Goal: Task Accomplishment & Management: Use online tool/utility

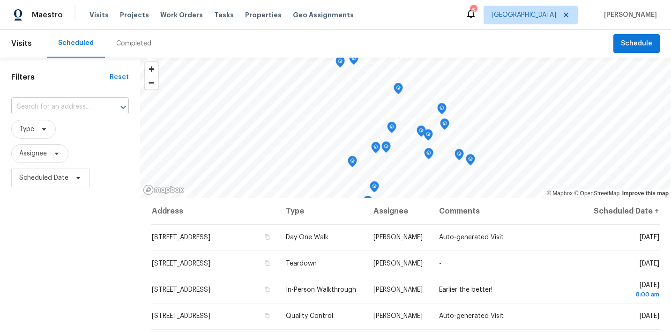
click at [65, 107] on input "text" at bounding box center [56, 107] width 91 height 15
type input "5"
type input "5345 tar"
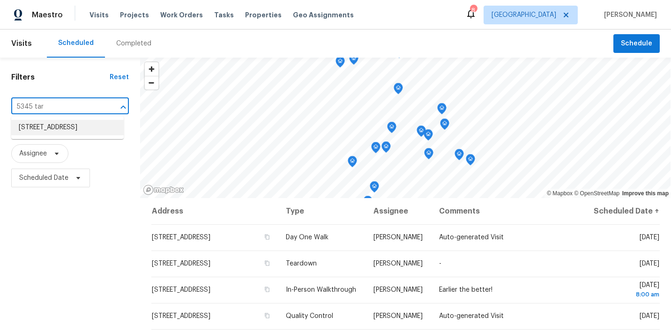
click at [59, 120] on li "5345 Tartan Hill Ave, Las Vegas, NV 89141" at bounding box center [67, 127] width 113 height 15
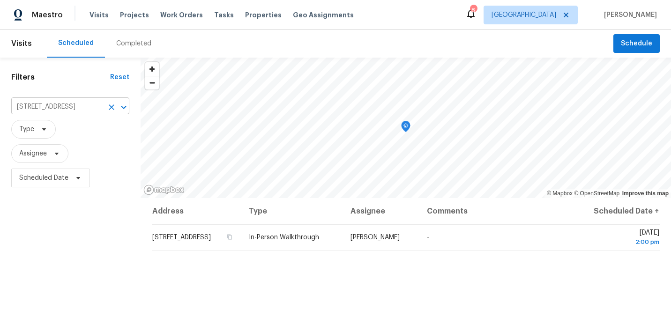
click at [111, 108] on icon "Clear" at bounding box center [111, 107] width 9 height 9
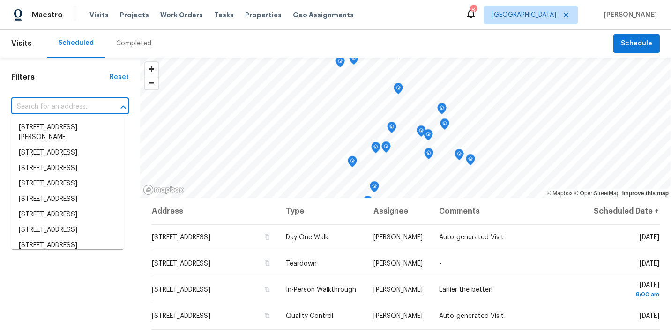
click at [72, 104] on input "text" at bounding box center [56, 107] width 91 height 15
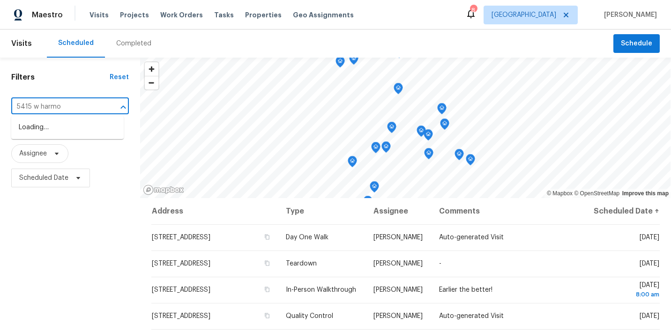
type input "5415 w harmon"
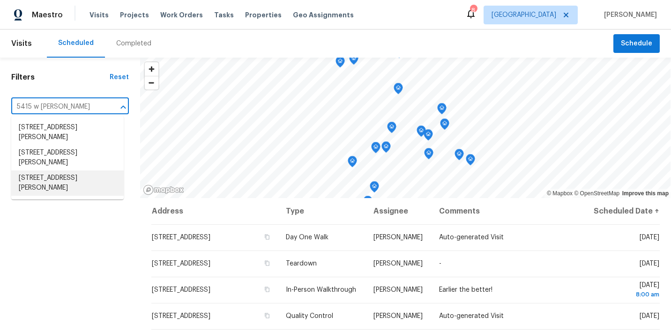
click at [59, 183] on li "5415 W Harmon Ave Unit 2048, Las Vegas, NV 89103" at bounding box center [67, 183] width 113 height 25
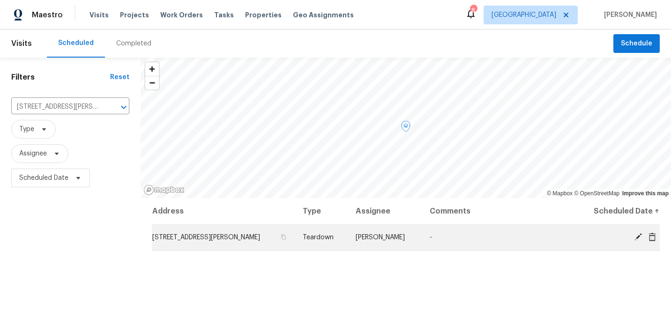
click at [639, 237] on icon at bounding box center [639, 237] width 8 height 8
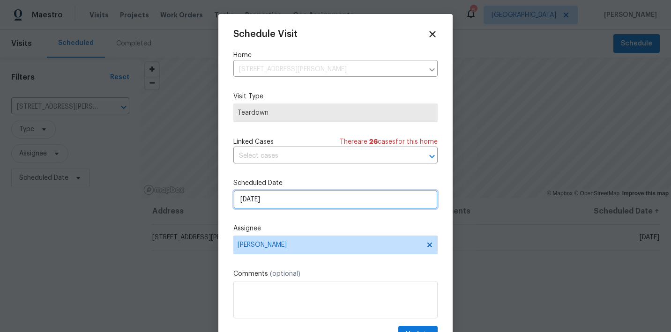
click at [291, 198] on input "9/14/2025" at bounding box center [335, 199] width 204 height 19
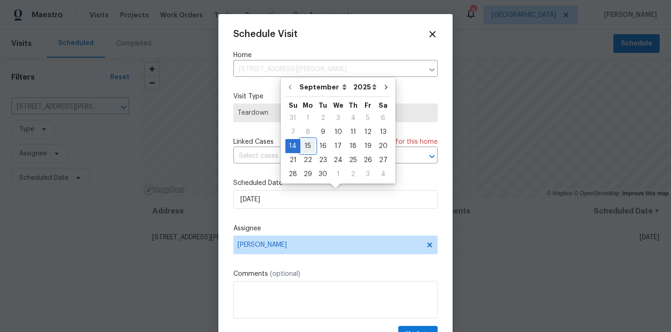
click at [303, 147] on div "15" at bounding box center [308, 146] width 15 height 13
type input "9/15/2025"
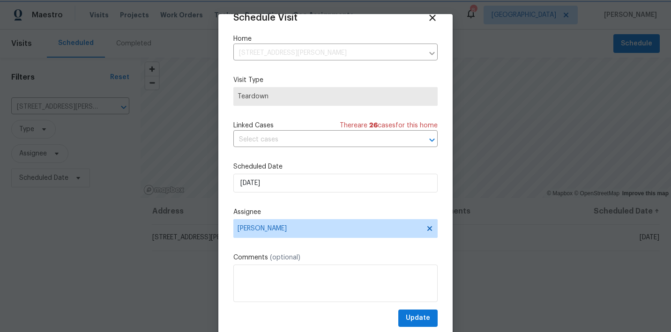
scroll to position [16, 0]
click at [421, 316] on span "Update" at bounding box center [418, 319] width 24 height 12
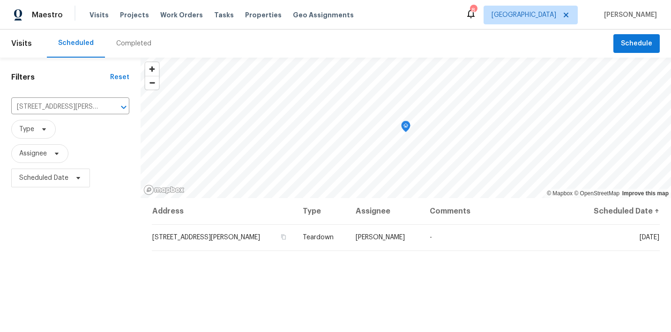
click at [128, 39] on div "Completed" at bounding box center [133, 43] width 35 height 9
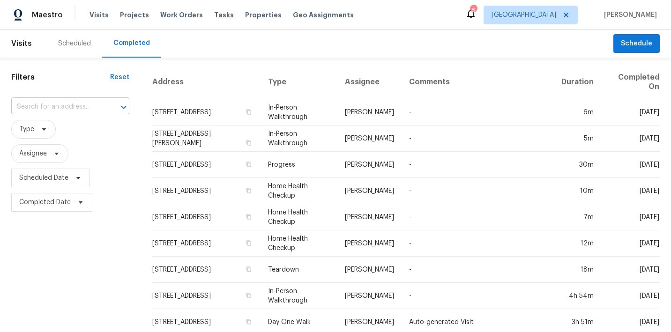
click at [66, 105] on input "text" at bounding box center [57, 107] width 92 height 15
type input "2753 saig"
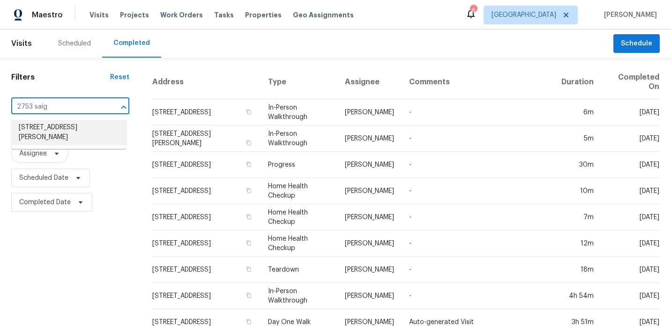
click at [58, 127] on li "2753 Saigon Dr, Henderson, NV 89052" at bounding box center [68, 132] width 115 height 25
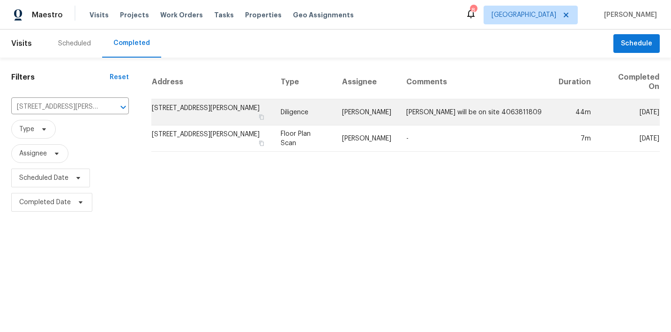
click at [426, 117] on td "Kriste Ginter will be on site 4063811809" at bounding box center [475, 112] width 152 height 26
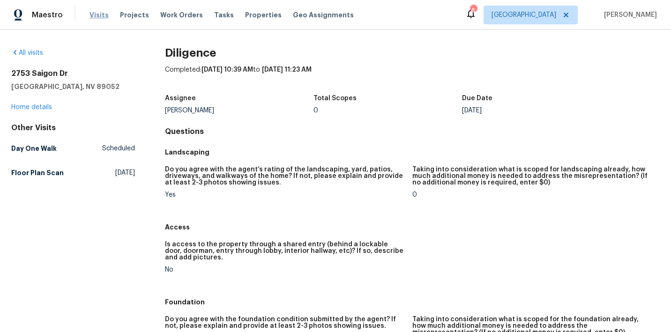
click at [92, 18] on span "Visits" at bounding box center [99, 14] width 19 height 9
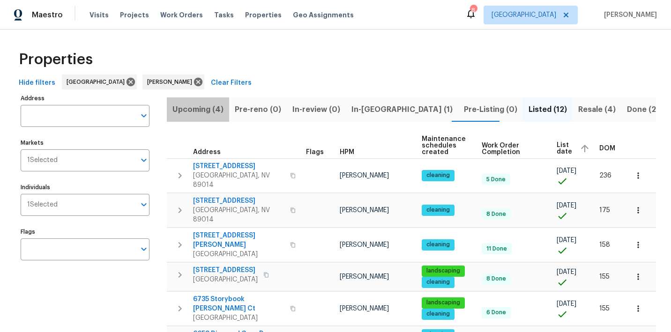
click at [206, 113] on span "Upcoming (4)" at bounding box center [198, 109] width 51 height 13
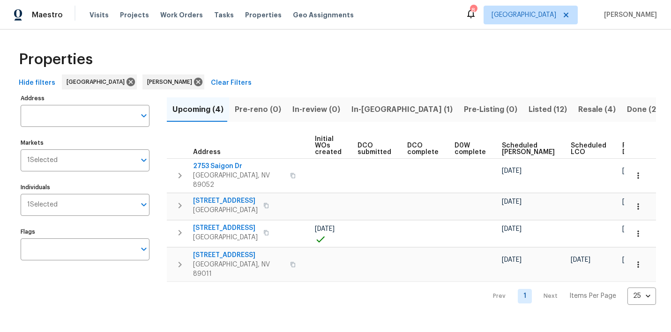
scroll to position [0, 106]
click at [623, 145] on span "Ready Date" at bounding box center [633, 149] width 21 height 13
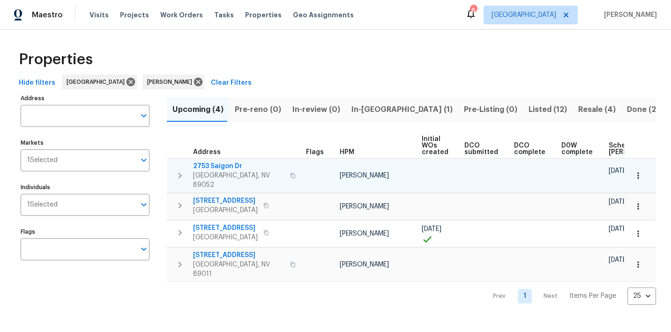
click at [637, 174] on icon "button" at bounding box center [638, 175] width 9 height 9
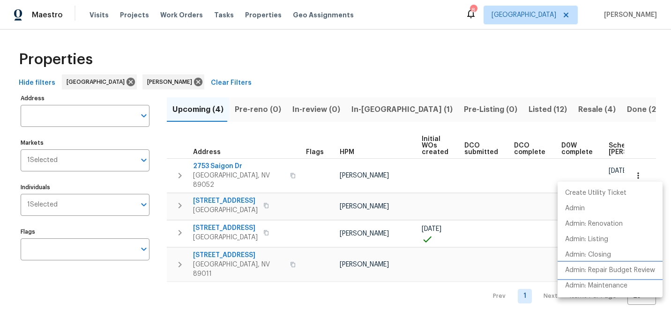
click at [603, 268] on p "Admin: Repair Budget Review" at bounding box center [610, 271] width 90 height 10
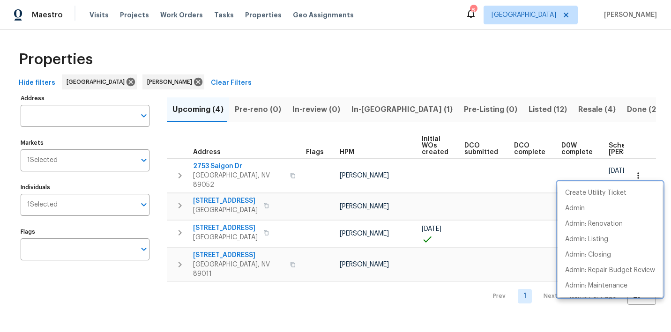
click at [307, 81] on div at bounding box center [335, 166] width 671 height 332
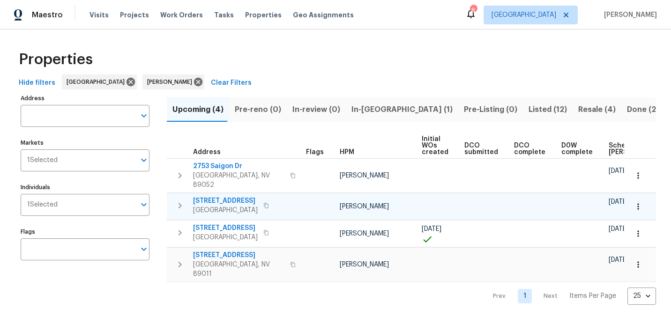
click at [637, 204] on button "button" at bounding box center [638, 206] width 21 height 21
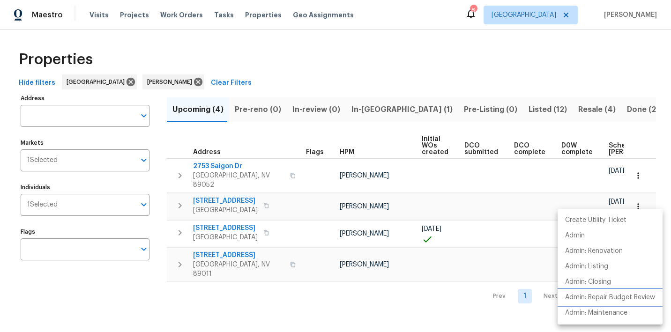
click at [595, 296] on p "Admin: Repair Budget Review" at bounding box center [610, 298] width 90 height 10
click at [459, 292] on div at bounding box center [335, 166] width 671 height 332
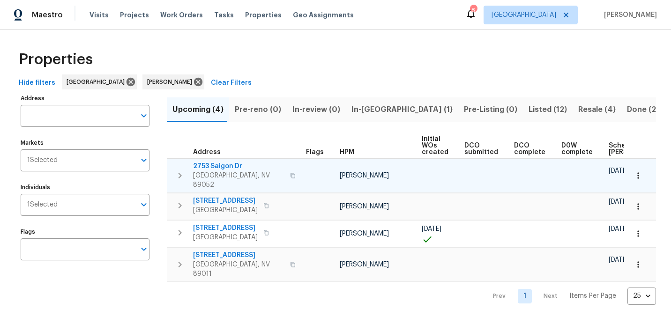
click at [638, 174] on icon "button" at bounding box center [638, 176] width 1 height 6
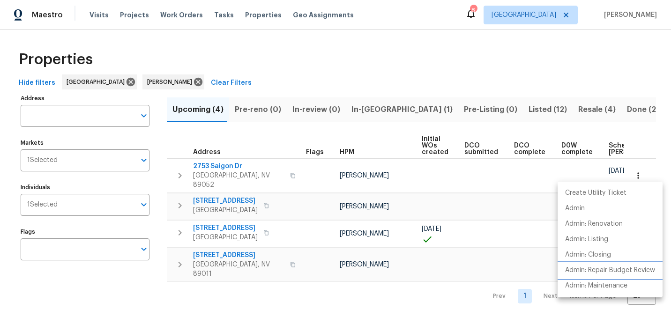
click at [609, 271] on p "Admin: Repair Budget Review" at bounding box center [610, 271] width 90 height 10
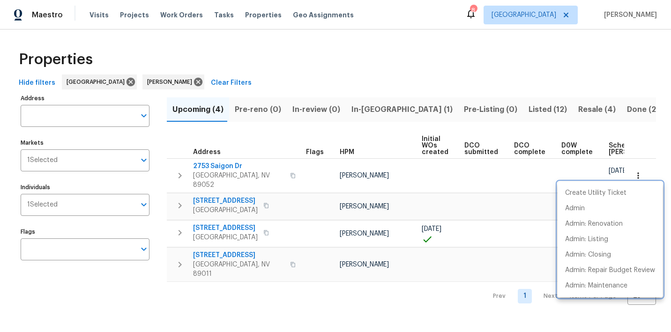
click at [381, 89] on div at bounding box center [335, 166] width 671 height 332
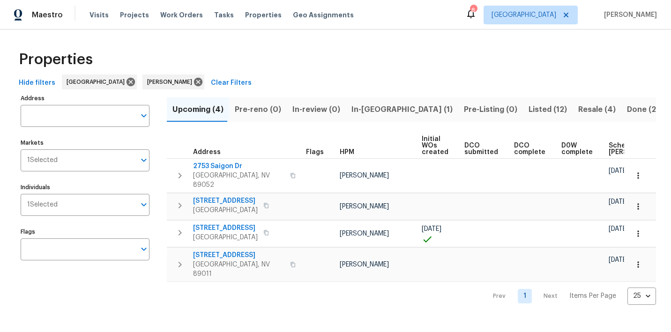
click at [639, 202] on icon "button" at bounding box center [638, 206] width 9 height 9
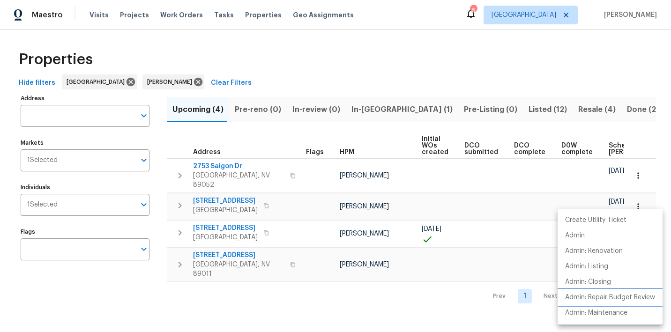
click at [590, 294] on p "Admin: Repair Budget Review" at bounding box center [610, 298] width 90 height 10
click at [301, 284] on div at bounding box center [335, 166] width 671 height 332
click at [356, 306] on div "Create Utility Ticket Admin Admin: Renovation Admin: Listing Admin: Closing Adm…" at bounding box center [335, 166] width 671 height 332
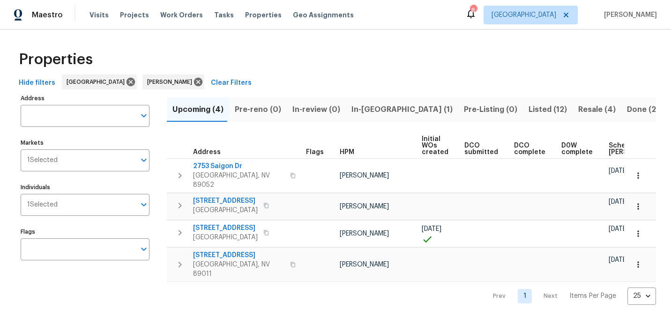
click at [356, 306] on html "Maestro Visits Projects Work Orders Tasks Properties Geo Assignments 8 Las Vega…" at bounding box center [335, 160] width 671 height 320
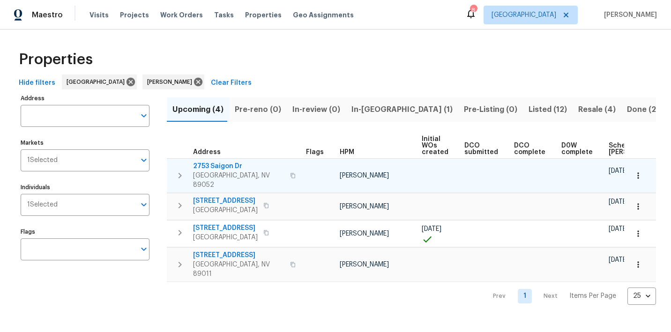
click at [216, 166] on span "2753 Saigon Dr" at bounding box center [238, 166] width 91 height 9
click at [178, 170] on icon "button" at bounding box center [179, 175] width 11 height 11
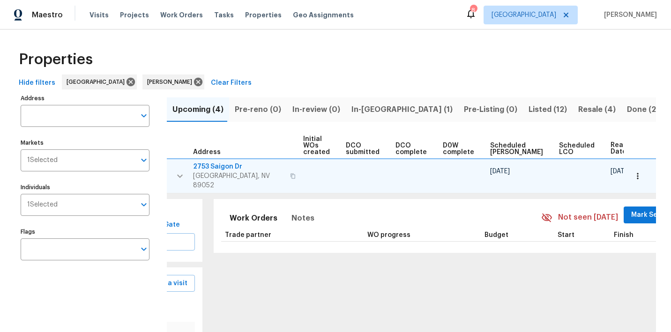
scroll to position [0, 119]
click at [625, 208] on button "Mark Seen" at bounding box center [650, 215] width 50 height 17
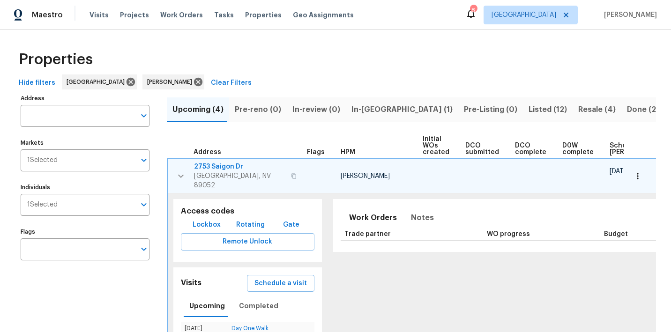
scroll to position [0, 0]
click at [346, 106] on button "In-reno (1)" at bounding box center [402, 110] width 113 height 24
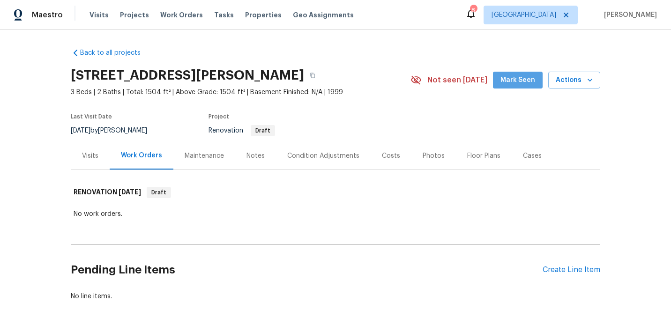
click at [525, 80] on span "Mark Seen" at bounding box center [518, 81] width 35 height 12
click at [576, 271] on div "Create Line Item" at bounding box center [572, 270] width 58 height 9
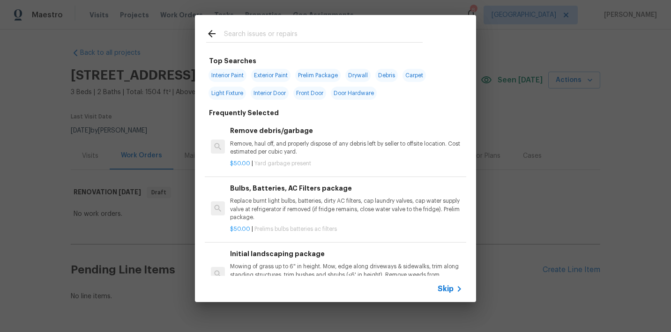
click at [263, 36] on input "text" at bounding box center [323, 35] width 199 height 14
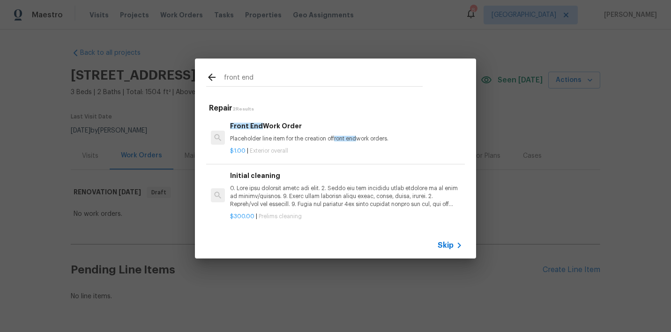
type input "front end"
click at [260, 129] on span "Front End" at bounding box center [246, 126] width 33 height 7
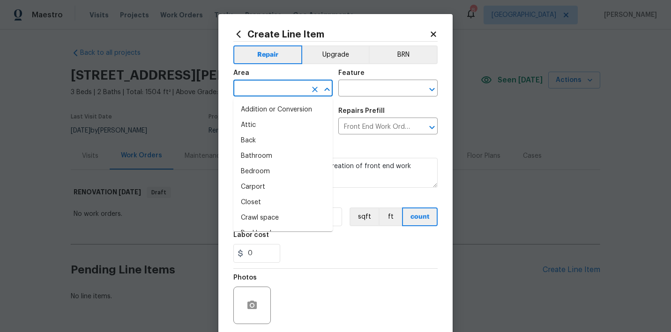
click at [265, 85] on input "text" at bounding box center [269, 89] width 73 height 15
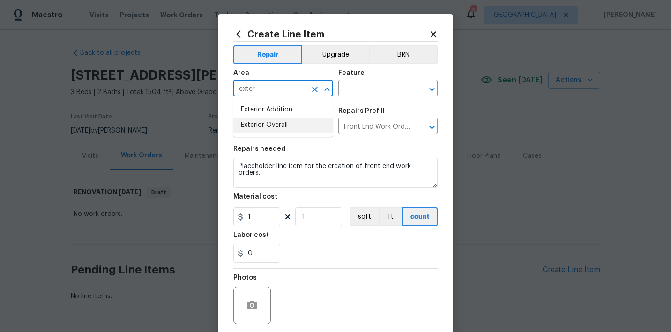
click at [269, 130] on li "Exterior Overall" at bounding box center [282, 125] width 99 height 15
type input "Exterior Overall"
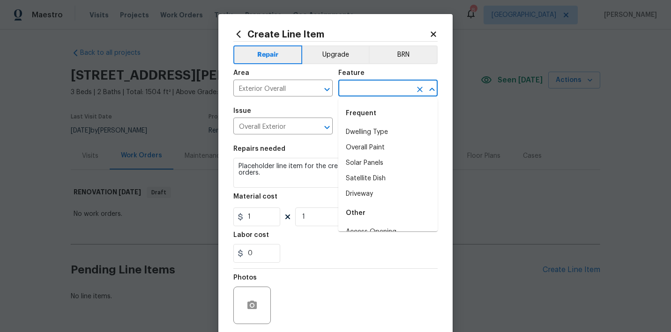
click at [358, 93] on input "text" at bounding box center [374, 89] width 73 height 15
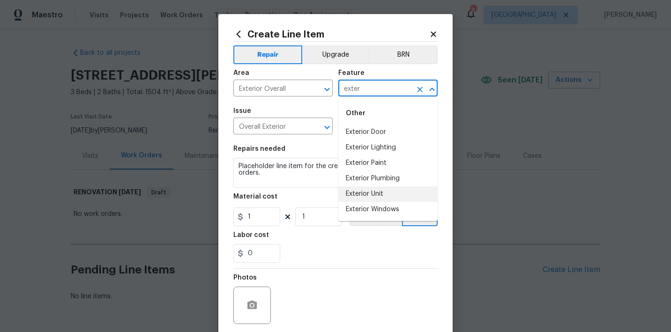
click at [369, 196] on li "Exterior Unit" at bounding box center [387, 194] width 99 height 15
type input "Exterior Unit"
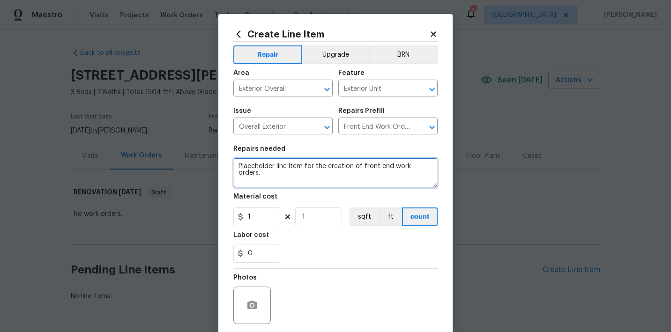
drag, startPoint x: 431, startPoint y: 169, endPoint x: 182, endPoint y: 130, distance: 252.0
click at [182, 130] on div "Create Line Item Repair Upgrade BRN Area Exterior Overall ​ Feature Exterior Un…" at bounding box center [335, 166] width 671 height 332
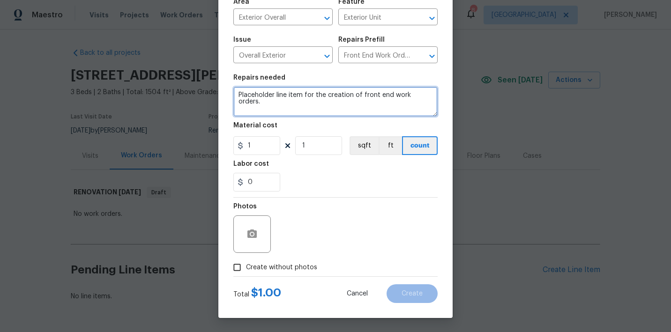
scroll to position [71, 0]
click at [288, 266] on span "Create without photos" at bounding box center [281, 268] width 71 height 10
click at [246, 266] on input "Create without photos" at bounding box center [237, 268] width 18 height 18
checkbox input "true"
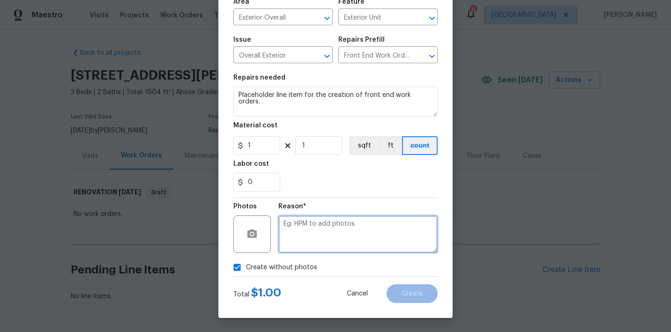
click at [314, 237] on textarea at bounding box center [357, 235] width 159 height 38
paste textarea "Placeholder line item for the creation of front end work orders."
type textarea "Placeholder line item for the creation of front end work orders."
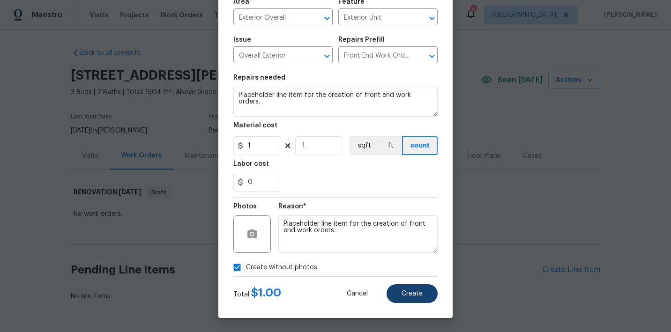
click at [425, 295] on button "Create" at bounding box center [412, 294] width 51 height 19
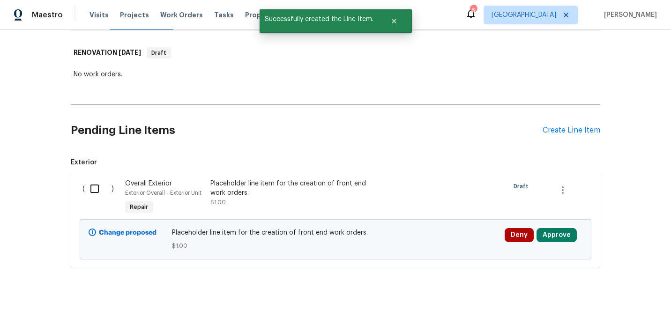
scroll to position [139, 0]
click at [95, 190] on input "checkbox" at bounding box center [98, 190] width 27 height 20
checkbox input "true"
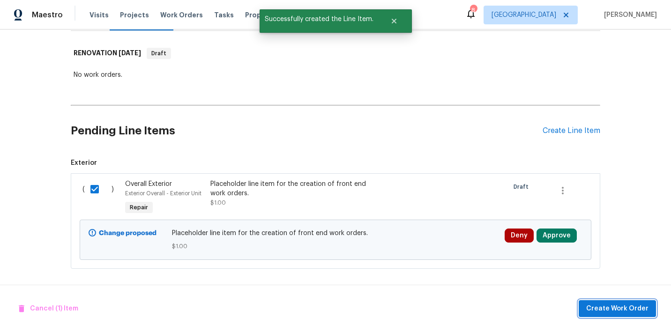
click at [632, 311] on span "Create Work Order" at bounding box center [617, 309] width 62 height 12
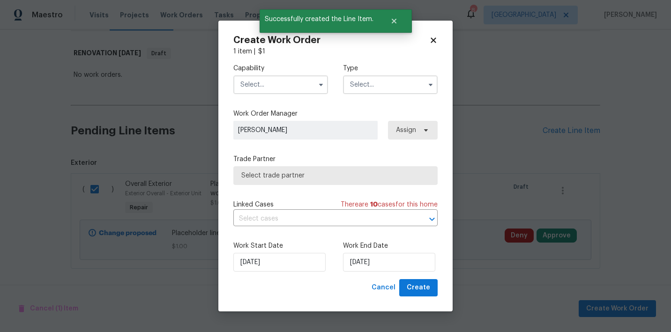
click at [253, 85] on input "text" at bounding box center [280, 84] width 95 height 19
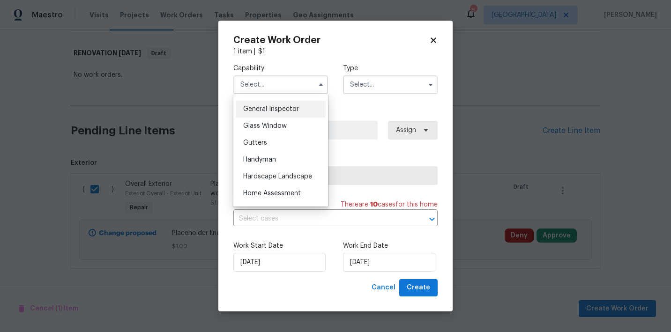
scroll to position [463, 0]
click at [257, 154] on div "Handyman" at bounding box center [281, 158] width 90 height 17
type input "Handyman"
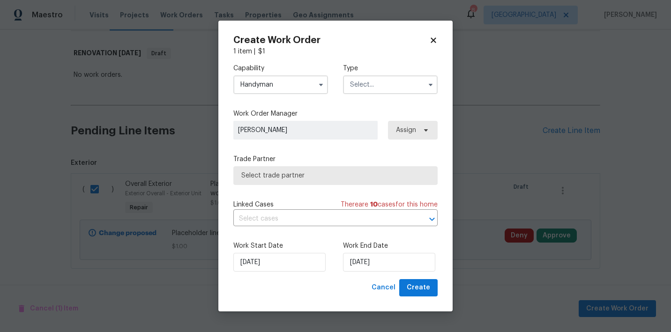
click at [368, 87] on input "text" at bounding box center [390, 84] width 95 height 19
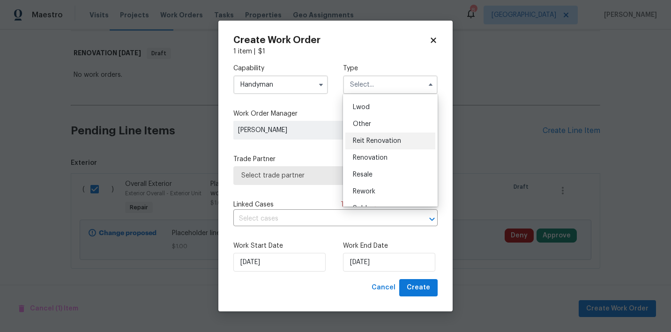
scroll to position [108, 0]
click at [376, 150] on span "Renovation" at bounding box center [370, 148] width 35 height 7
type input "Renovation"
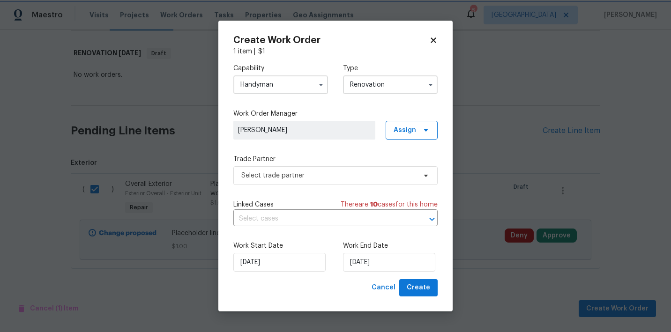
scroll to position [0, 0]
click at [370, 173] on span "Select trade partner" at bounding box center [328, 175] width 175 height 9
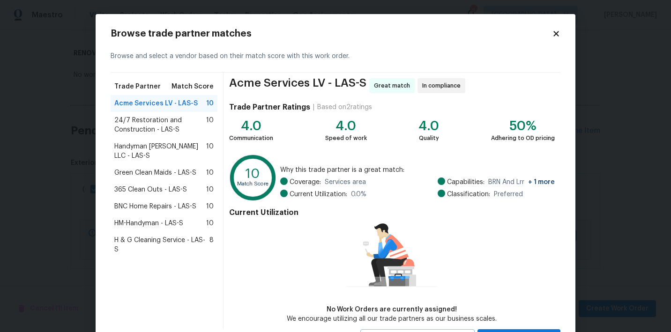
click at [154, 168] on span "Green Clean Maids - LAS-S" at bounding box center [155, 172] width 82 height 9
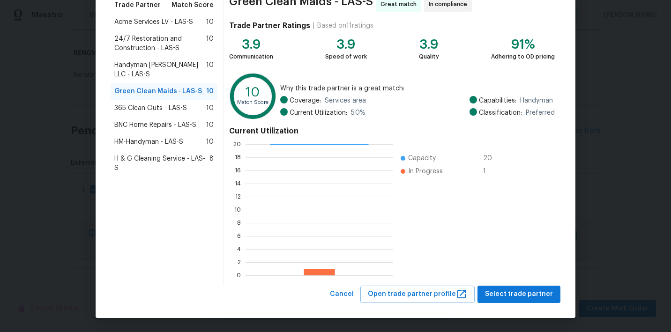
scroll to position [81, 0]
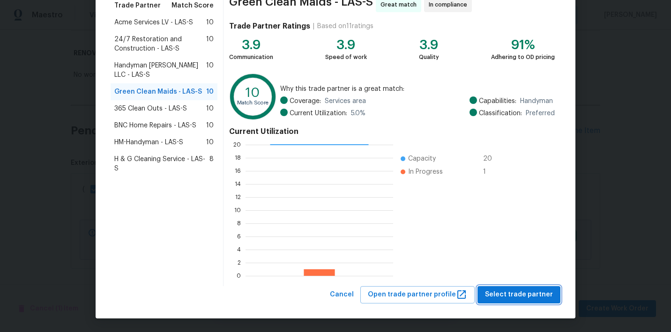
click at [529, 290] on span "Select trade partner" at bounding box center [519, 295] width 68 height 12
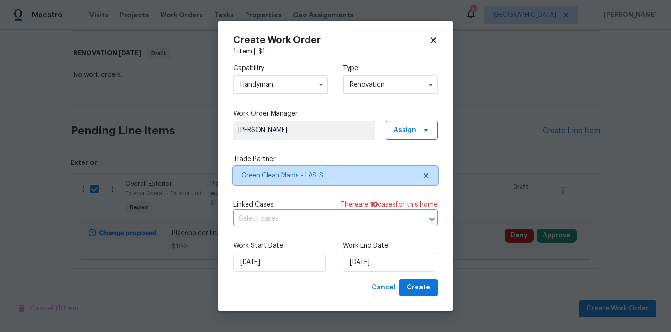
scroll to position [0, 0]
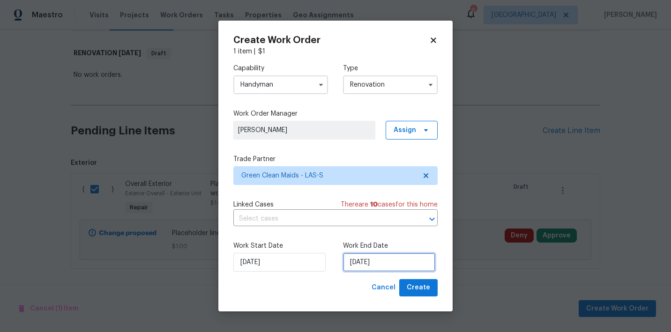
click at [418, 263] on input "9/15/2025" at bounding box center [389, 262] width 92 height 19
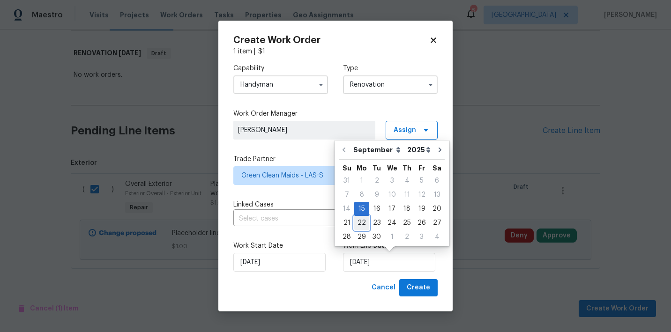
click at [365, 227] on div "22" at bounding box center [361, 223] width 15 height 13
type input "9/22/2025"
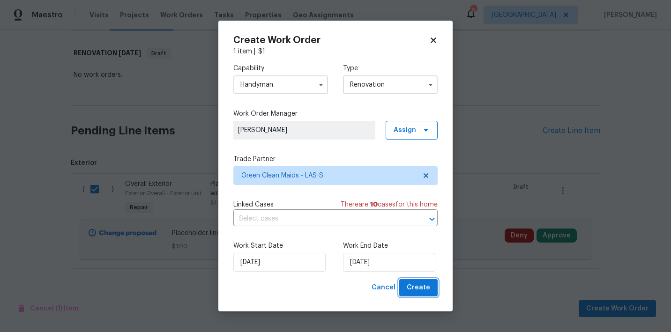
click at [415, 288] on span "Create" at bounding box center [418, 288] width 23 height 12
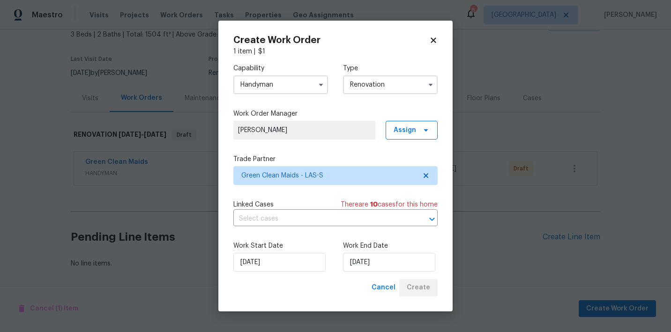
scroll to position [57, 0]
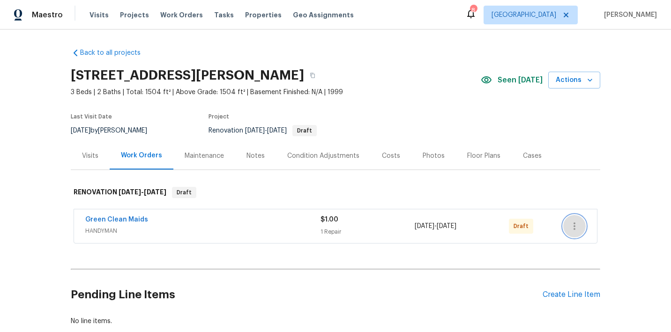
click at [575, 226] on icon "button" at bounding box center [575, 227] width 2 height 8
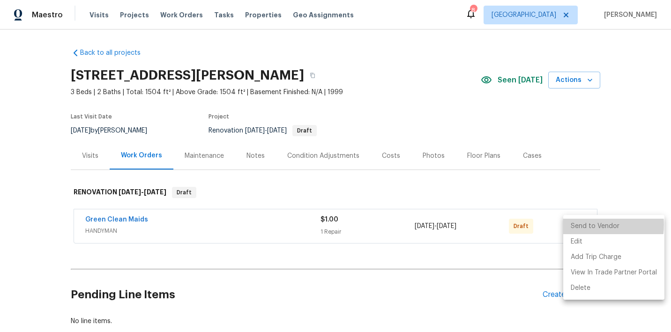
click at [579, 225] on li "Send to Vendor" at bounding box center [614, 226] width 101 height 15
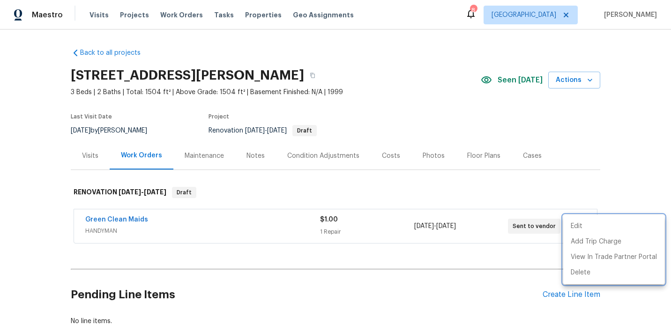
click at [53, 146] on div at bounding box center [335, 166] width 671 height 332
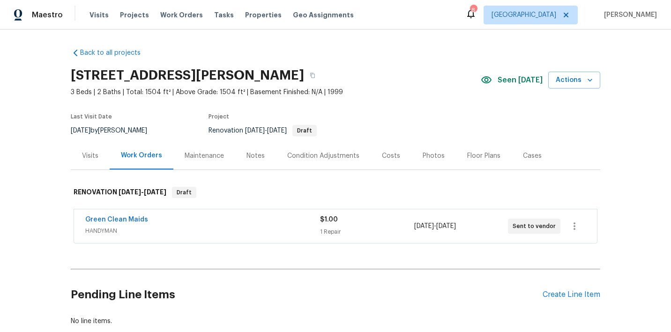
click at [247, 155] on div "Notes" at bounding box center [256, 155] width 18 height 9
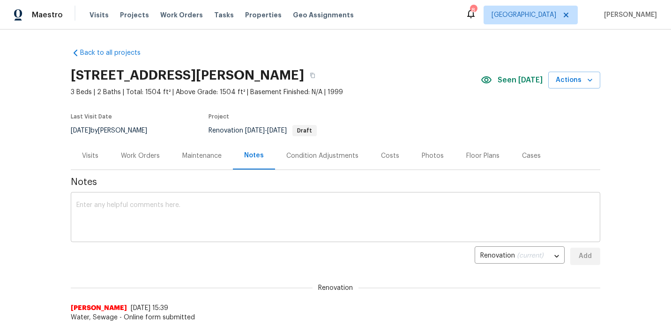
click at [240, 199] on div "x ​" at bounding box center [336, 219] width 530 height 48
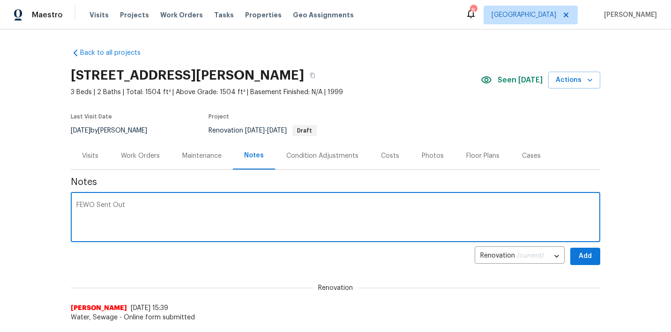
type textarea "FEWO Sent Out"
click at [584, 256] on span "Add" at bounding box center [585, 257] width 15 height 12
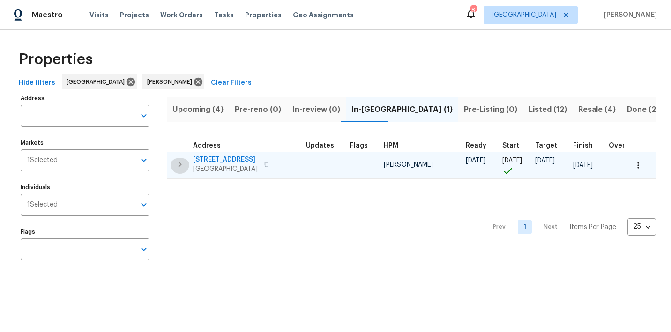
click at [180, 167] on icon "button" at bounding box center [180, 165] width 3 height 6
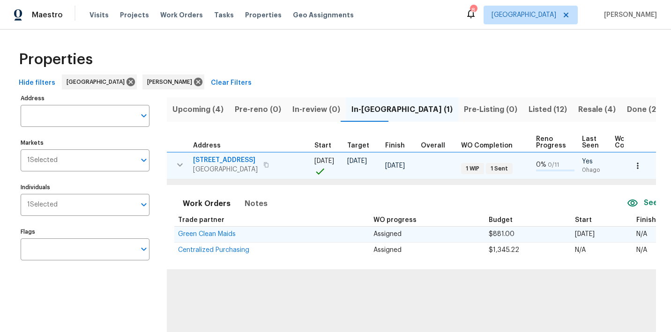
scroll to position [0, 106]
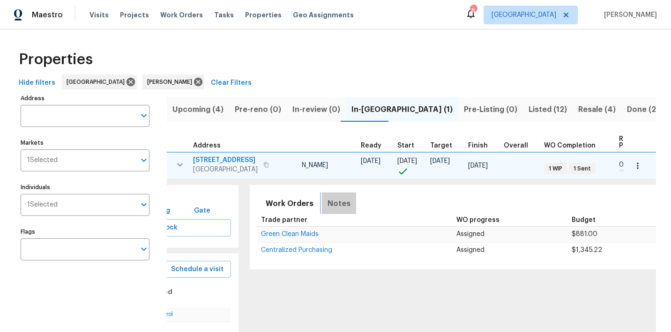
click at [340, 210] on span "Notes" at bounding box center [339, 203] width 23 height 13
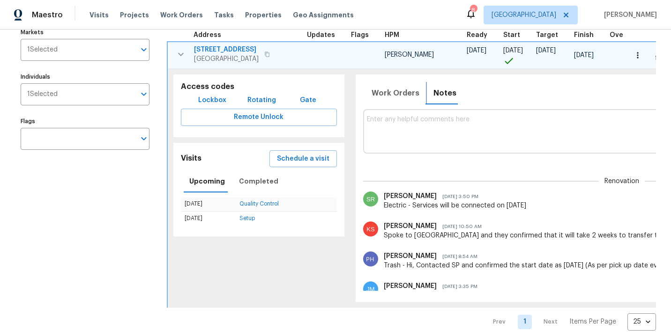
scroll to position [122, 0]
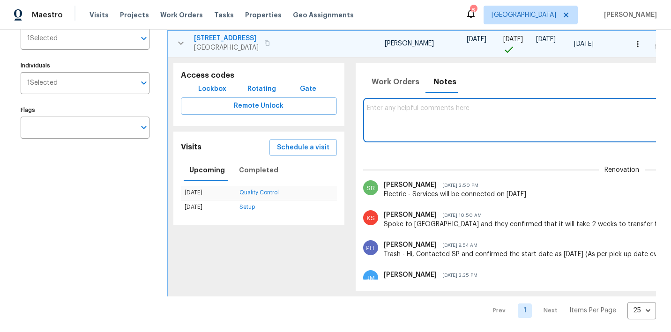
click at [387, 120] on textarea at bounding box center [622, 120] width 510 height 31
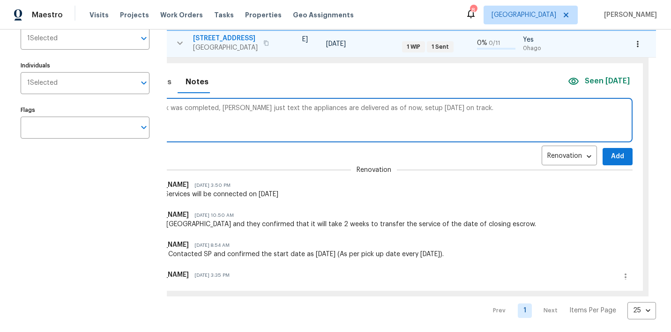
type textarea "Handyman work was completed, Lowes just text the appliances are delivered as of…"
click at [610, 163] on span "Add" at bounding box center [617, 157] width 15 height 12
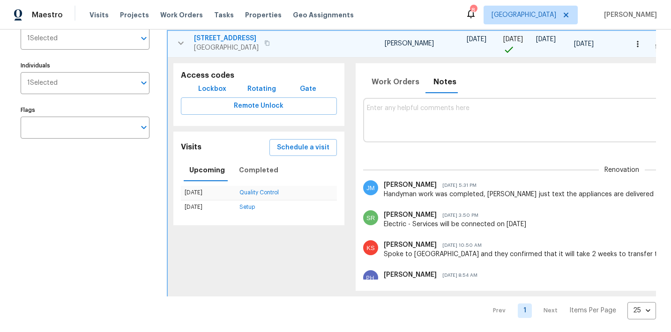
scroll to position [0, 0]
click at [181, 49] on icon "button" at bounding box center [180, 43] width 11 height 11
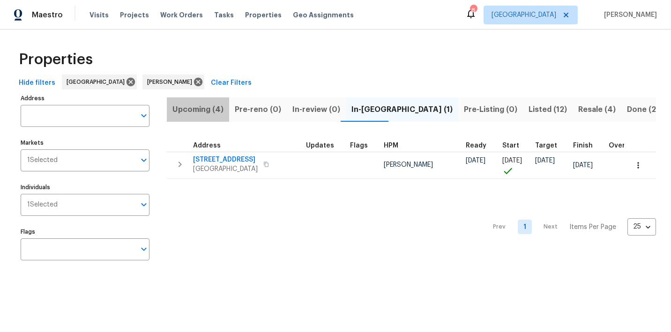
click at [210, 109] on span "Upcoming (4)" at bounding box center [198, 109] width 51 height 13
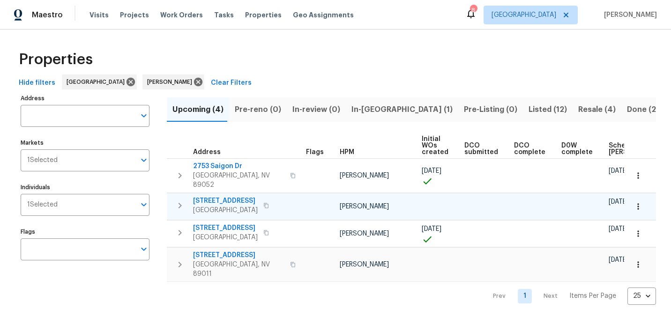
click at [203, 196] on span "[STREET_ADDRESS]" at bounding box center [225, 200] width 65 height 9
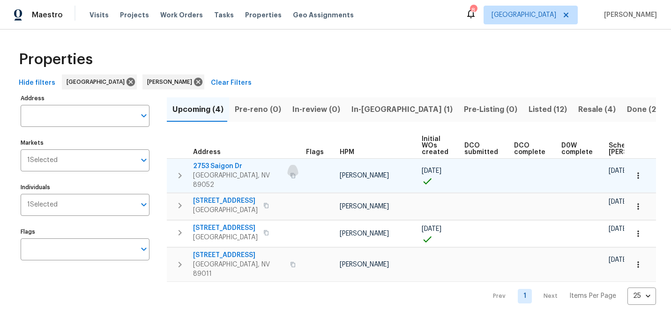
click at [291, 173] on icon "button" at bounding box center [293, 175] width 5 height 5
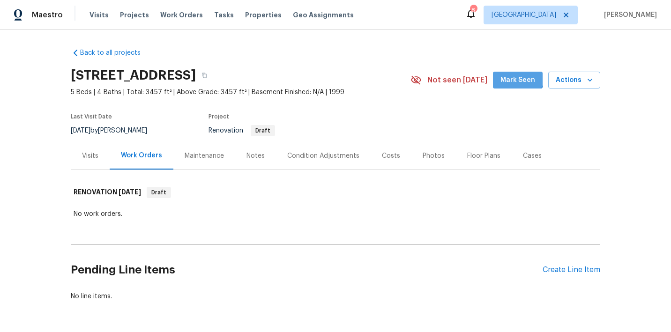
click at [514, 74] on button "Mark Seen" at bounding box center [518, 80] width 50 height 17
click at [590, 269] on div "Create Line Item" at bounding box center [572, 270] width 58 height 9
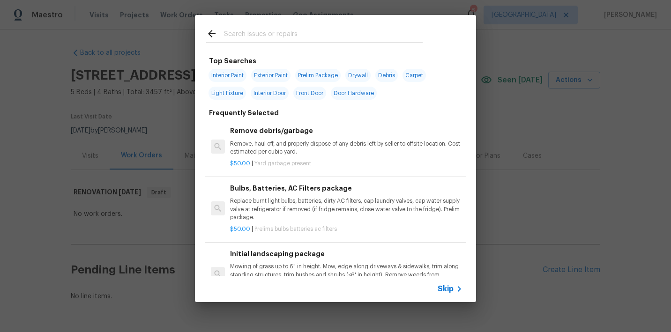
click at [278, 35] on input "text" at bounding box center [323, 35] width 199 height 14
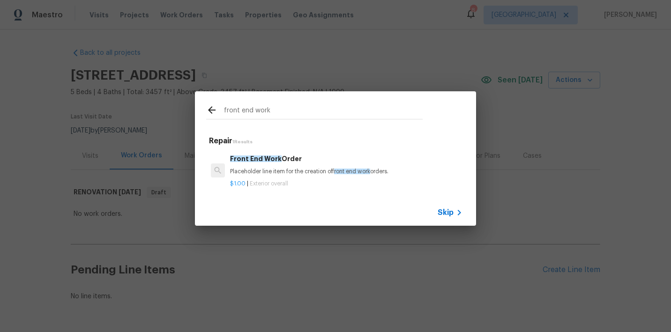
type input "front end work"
click at [276, 167] on div "Front End Work Order Placeholder line item for the creation of front end work o…" at bounding box center [346, 165] width 233 height 23
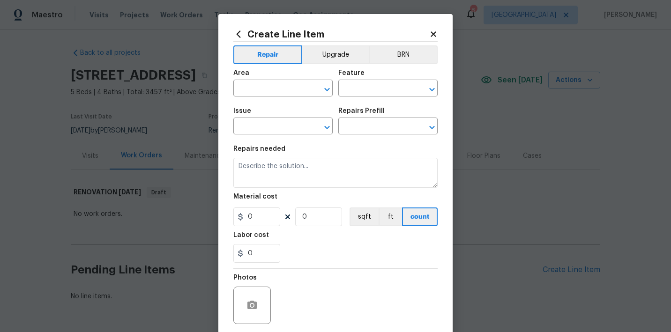
type input "Overall Exterior"
type textarea "Placeholder line item for the creation of front end work orders."
type input "1"
type input "Front End Work Order $1.00"
type input "1"
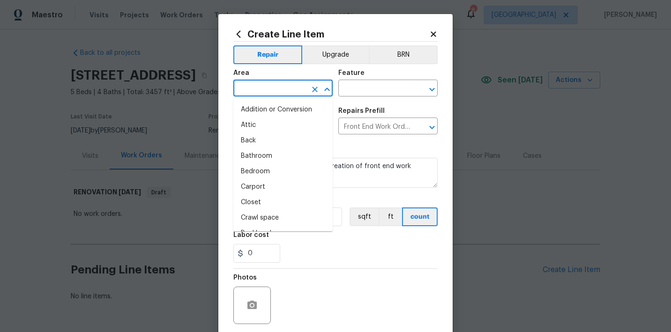
click at [263, 95] on input "text" at bounding box center [269, 89] width 73 height 15
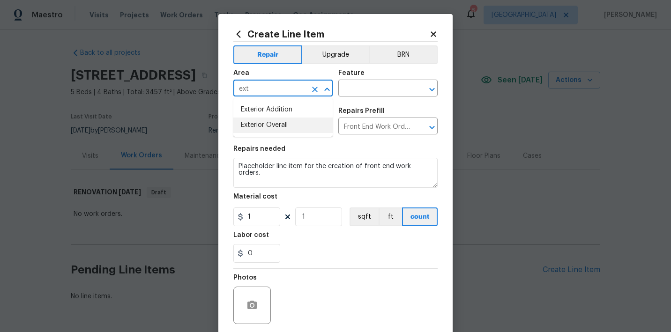
click at [258, 127] on li "Exterior Overall" at bounding box center [282, 125] width 99 height 15
type input "Exterior Overall"
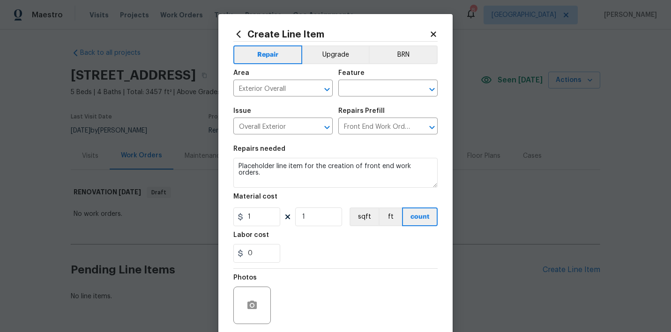
click at [376, 81] on div "Feature" at bounding box center [387, 76] width 99 height 12
click at [373, 86] on input "text" at bounding box center [374, 89] width 73 height 15
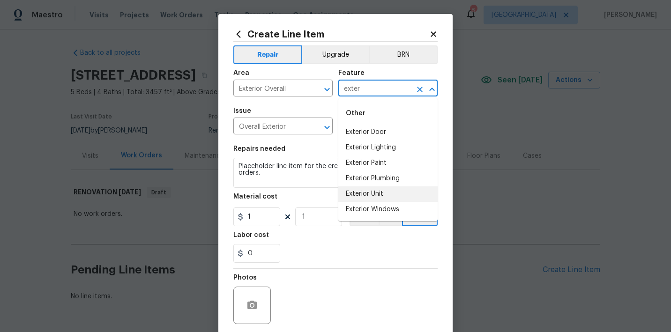
click at [385, 194] on li "Exterior Unit" at bounding box center [387, 194] width 99 height 15
type input "Exterior Unit"
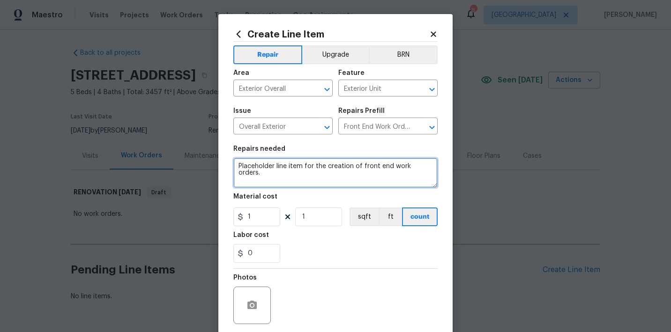
drag, startPoint x: 434, startPoint y: 170, endPoint x: 232, endPoint y: 152, distance: 202.4
click at [232, 152] on div "Create Line Item Repair Upgrade BRN Area Exterior Overall ​ Feature Exterior Un…" at bounding box center [335, 202] width 234 height 376
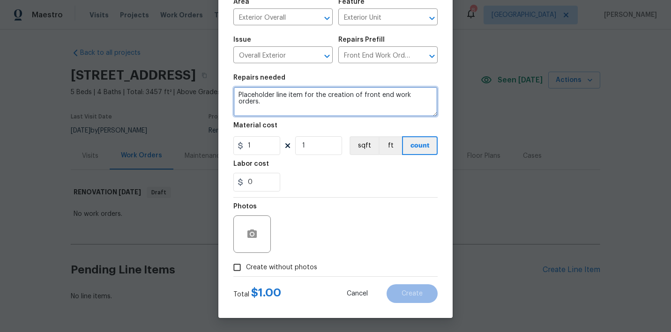
scroll to position [71, 0]
click at [290, 268] on span "Create without photos" at bounding box center [281, 268] width 71 height 10
click at [246, 268] on input "Create without photos" at bounding box center [237, 268] width 18 height 18
checkbox input "true"
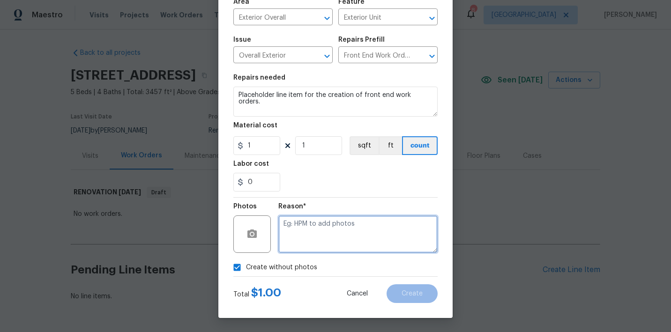
click at [346, 232] on textarea at bounding box center [357, 235] width 159 height 38
paste textarea "Placeholder line item for the creation of front end work orders."
type textarea "Placeholder line item for the creation of front end work orders."
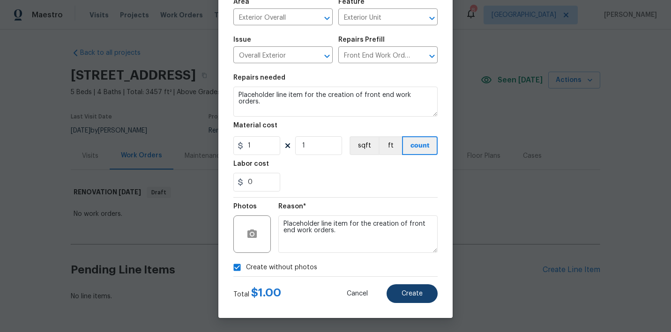
click at [409, 296] on span "Create" at bounding box center [412, 294] width 21 height 7
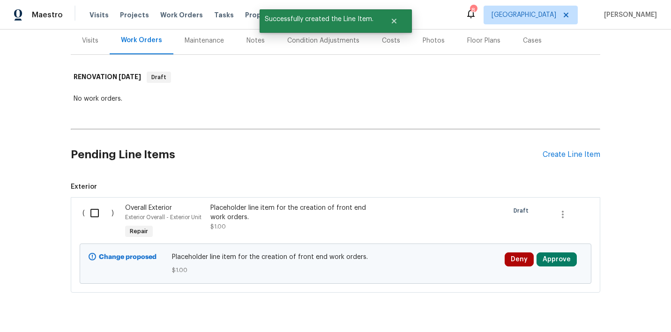
scroll to position [122, 0]
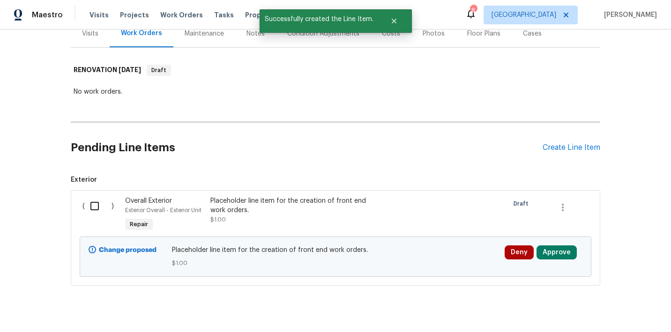
click at [93, 200] on input "checkbox" at bounding box center [98, 206] width 27 height 20
checkbox input "true"
click at [600, 305] on span "Create Work Order" at bounding box center [617, 309] width 62 height 12
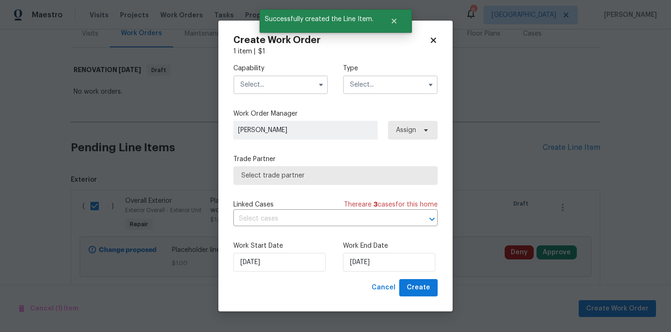
click at [262, 80] on input "text" at bounding box center [280, 84] width 95 height 19
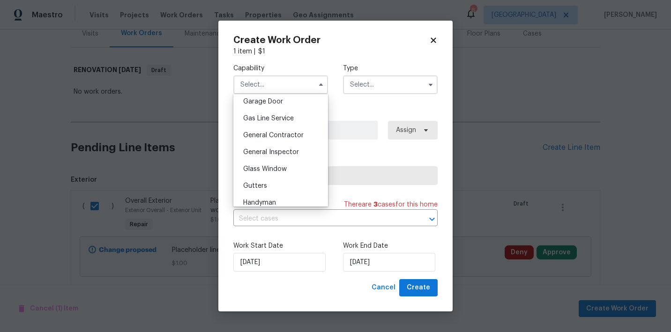
scroll to position [417, 0]
click at [265, 136] on span "General Contractor" at bounding box center [273, 136] width 60 height 7
type input "General Contractor"
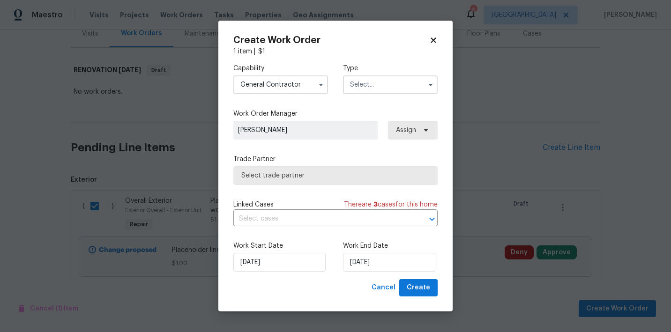
click at [376, 84] on input "text" at bounding box center [390, 84] width 95 height 19
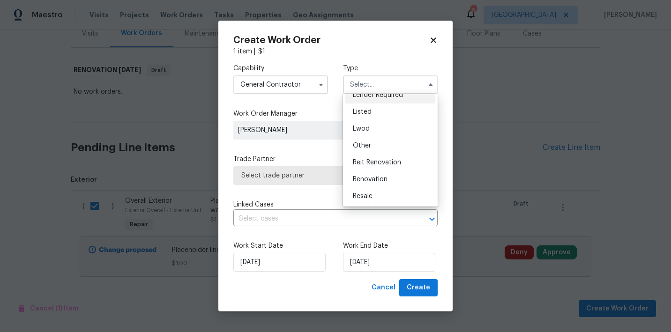
scroll to position [99, 0]
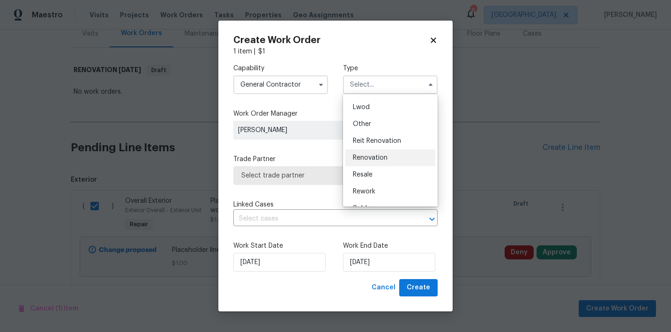
click at [371, 154] on div "Renovation" at bounding box center [391, 158] width 90 height 17
type input "Renovation"
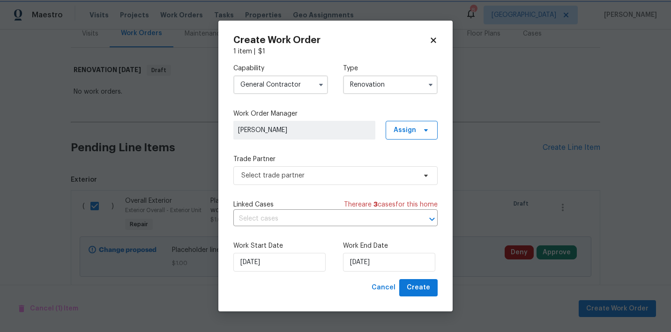
scroll to position [0, 0]
click at [346, 173] on span "Select trade partner" at bounding box center [328, 175] width 175 height 9
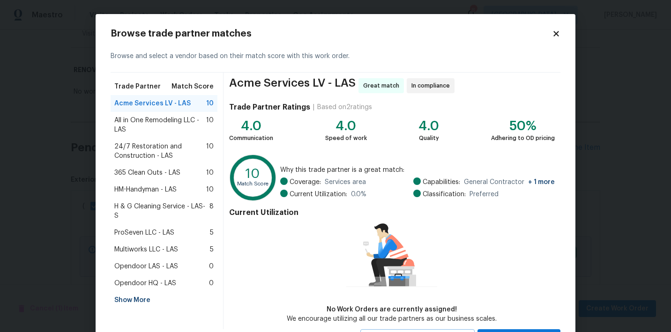
click at [139, 172] on span "365 Clean Outs - LAS" at bounding box center [147, 172] width 66 height 9
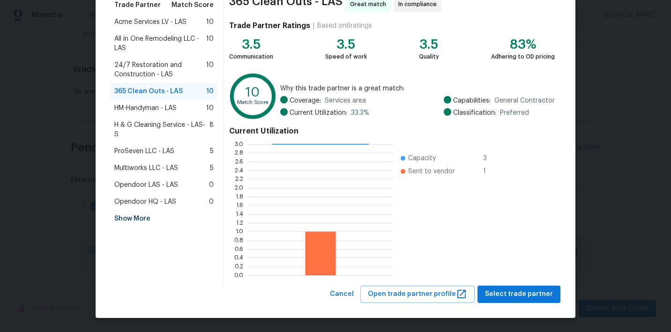
scroll to position [81, 0]
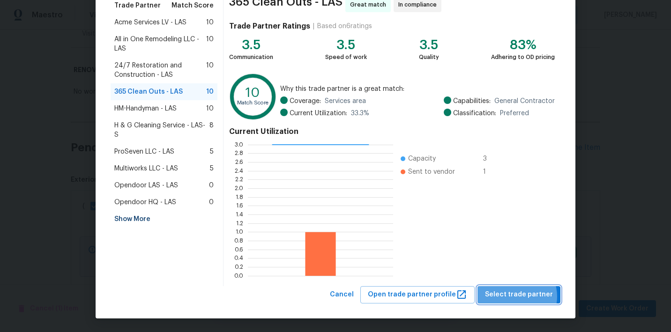
click at [519, 297] on span "Select trade partner" at bounding box center [519, 295] width 68 height 12
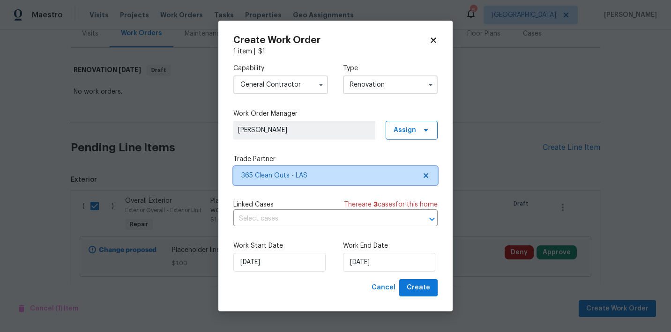
scroll to position [0, 0]
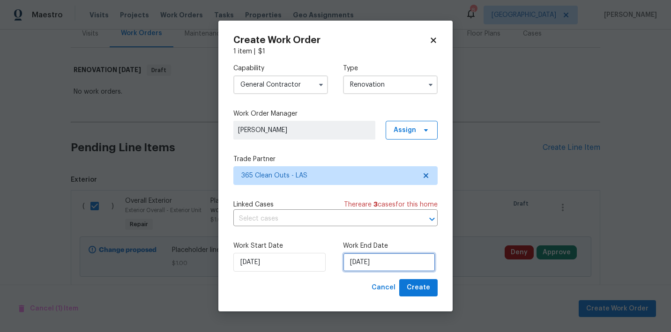
click at [387, 260] on input "9/17/2025" at bounding box center [389, 262] width 92 height 19
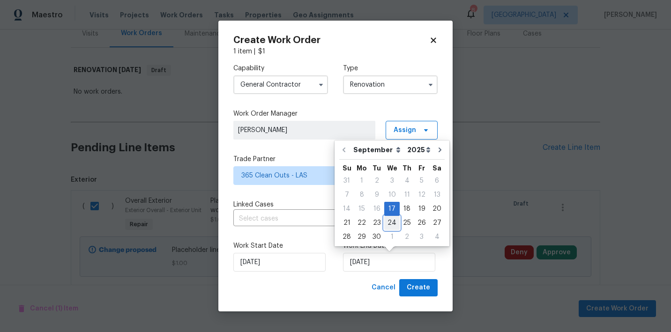
click at [387, 225] on div "24" at bounding box center [391, 223] width 15 height 13
type input "9/24/2025"
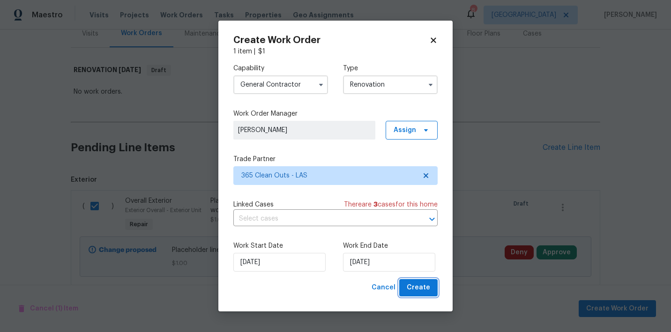
click at [413, 287] on span "Create" at bounding box center [418, 288] width 23 height 12
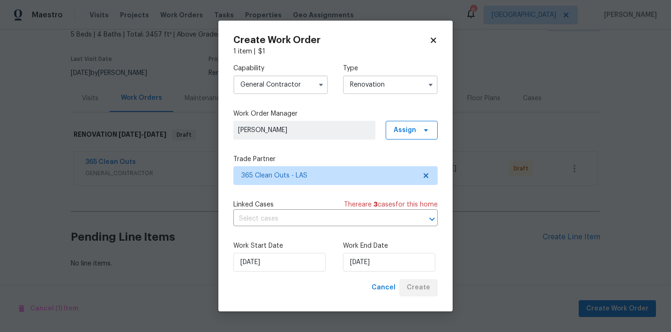
scroll to position [57, 0]
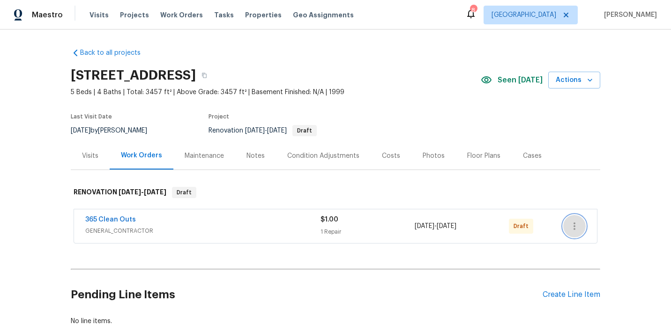
click at [576, 231] on icon "button" at bounding box center [574, 226] width 11 height 11
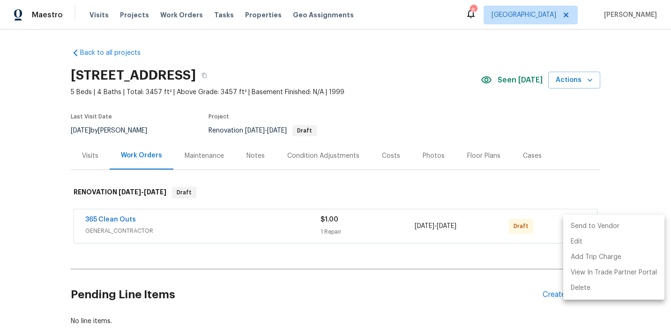
click at [576, 228] on li "Send to Vendor" at bounding box center [614, 226] width 101 height 15
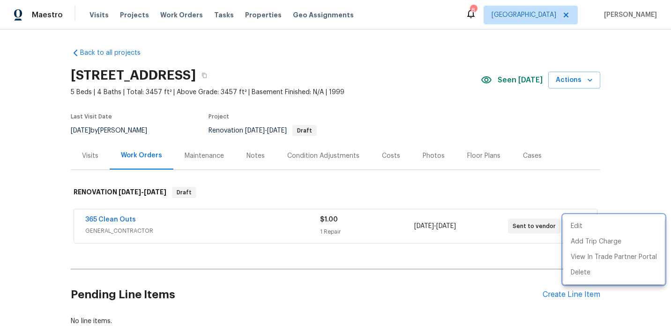
click at [53, 193] on div at bounding box center [335, 166] width 671 height 332
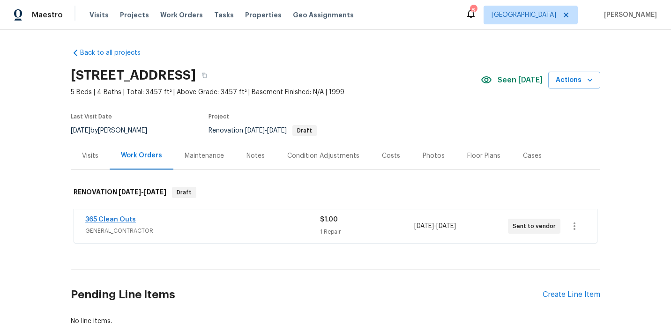
click at [90, 218] on link "365 Clean Outs" at bounding box center [110, 220] width 51 height 7
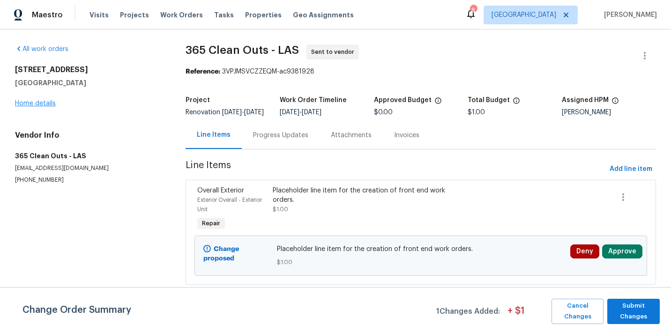
click at [41, 104] on link "Home details" at bounding box center [35, 103] width 41 height 7
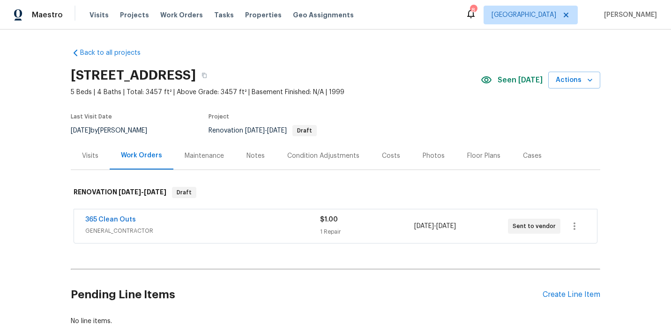
click at [248, 157] on div "Notes" at bounding box center [256, 155] width 18 height 9
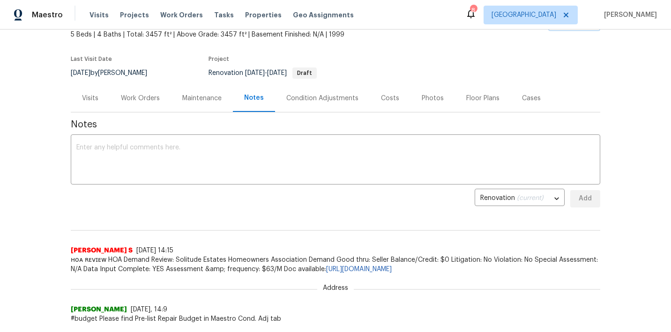
scroll to position [80, 0]
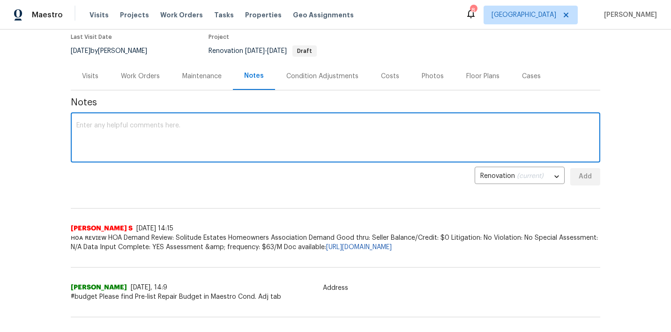
click at [200, 152] on textarea at bounding box center [335, 138] width 518 height 33
type textarea "FEWO Sent"
click at [591, 180] on span "Add" at bounding box center [585, 177] width 15 height 12
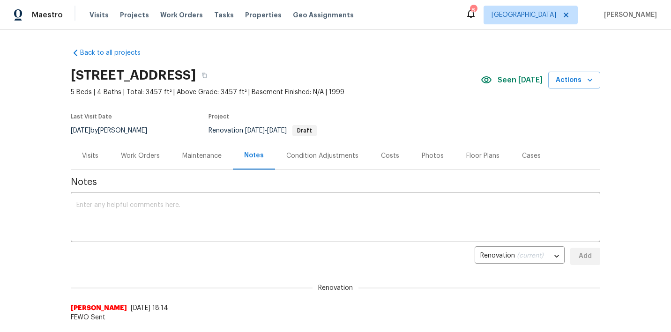
scroll to position [0, 0]
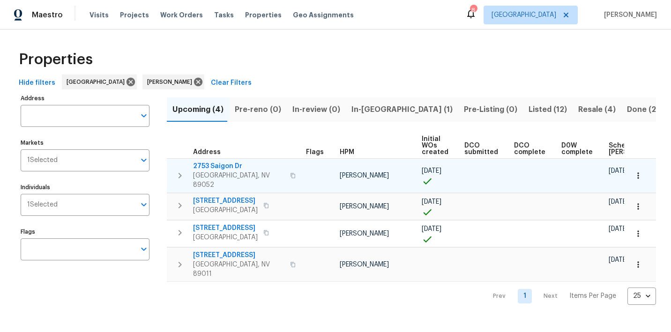
click at [230, 164] on span "2753 Saigon Dr" at bounding box center [238, 166] width 91 height 9
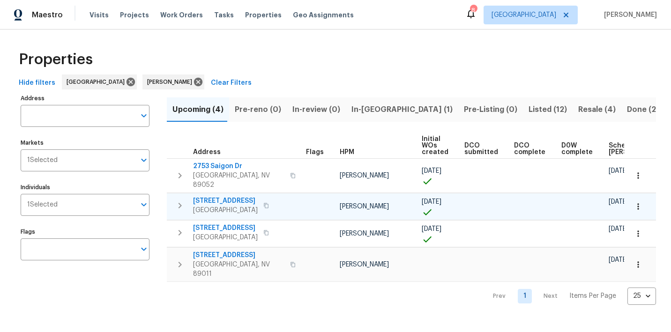
click at [229, 196] on span "[STREET_ADDRESS]" at bounding box center [225, 200] width 65 height 9
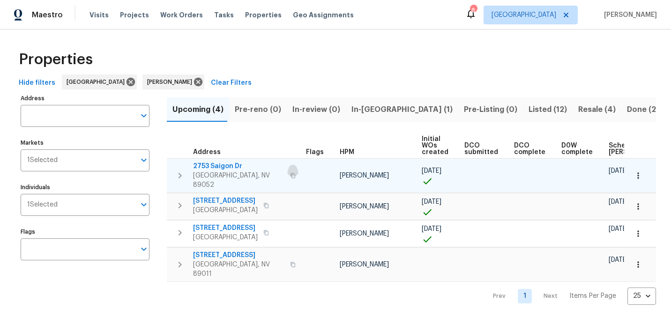
click at [290, 173] on icon "button" at bounding box center [293, 176] width 6 height 6
click at [637, 173] on icon "button" at bounding box center [638, 175] width 9 height 9
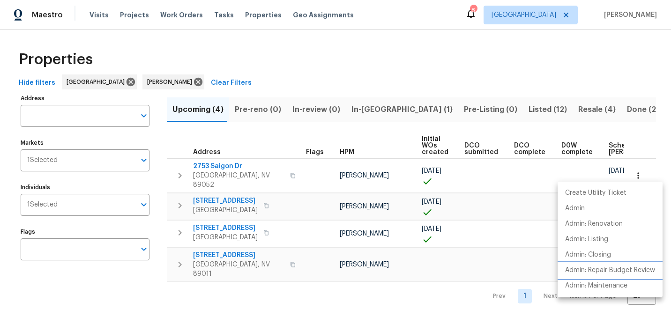
click at [601, 271] on p "Admin: Repair Budget Review" at bounding box center [610, 271] width 90 height 10
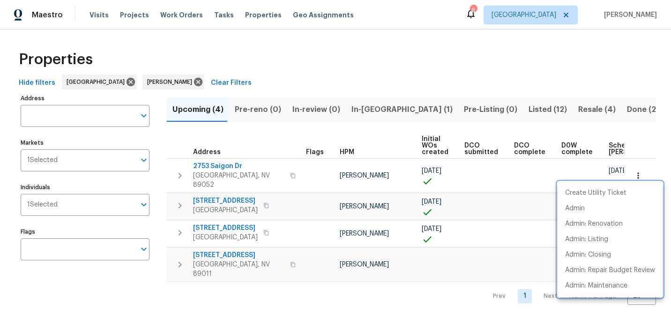
click at [342, 66] on div at bounding box center [335, 166] width 671 height 332
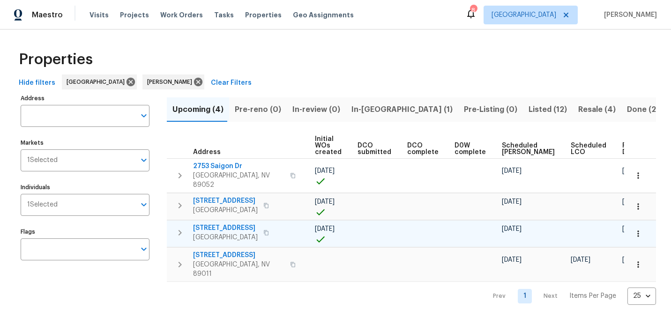
scroll to position [0, 106]
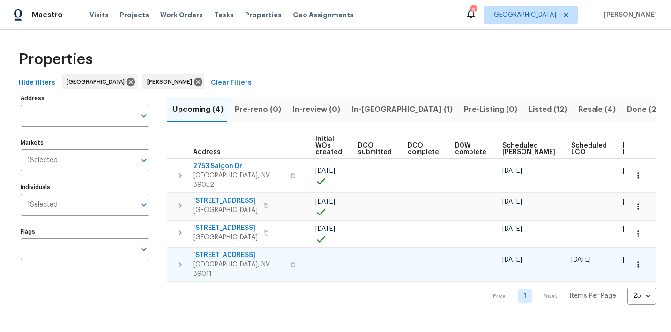
click at [639, 262] on icon "button" at bounding box center [638, 265] width 1 height 6
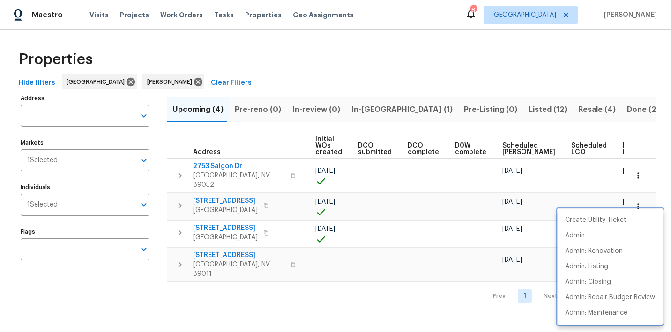
click at [401, 307] on div at bounding box center [335, 166] width 671 height 332
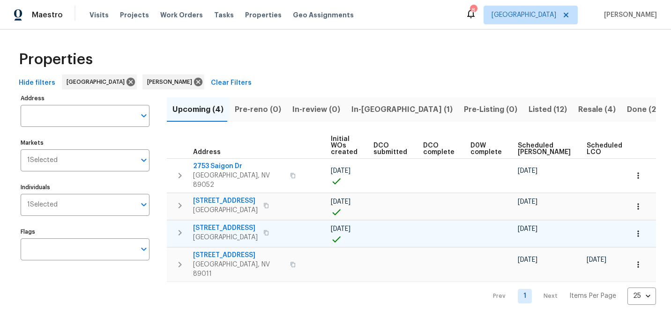
scroll to position [0, 102]
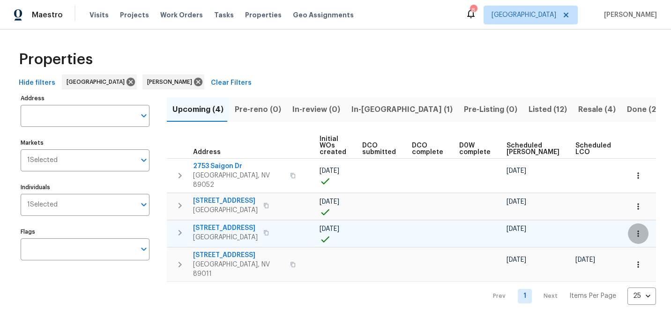
click at [638, 229] on icon "button" at bounding box center [638, 233] width 9 height 9
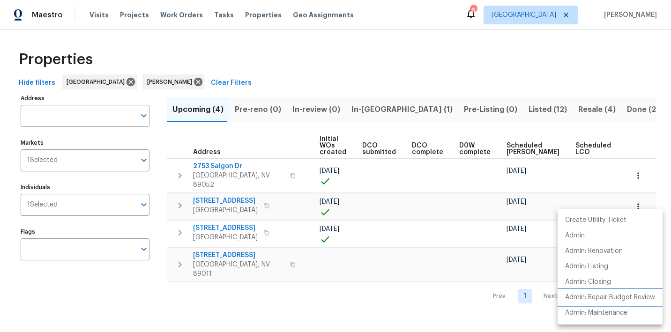
click at [598, 298] on p "Admin: Repair Budget Review" at bounding box center [610, 298] width 90 height 10
click at [278, 52] on div at bounding box center [335, 166] width 671 height 332
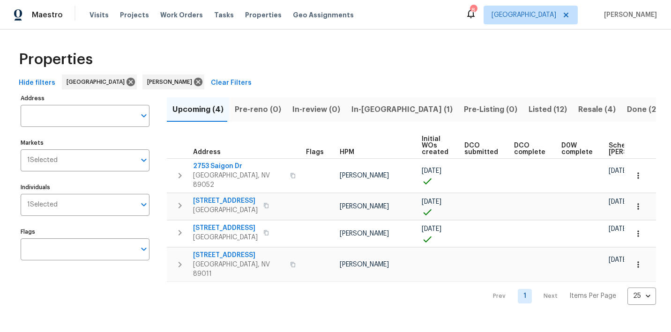
scroll to position [0, 0]
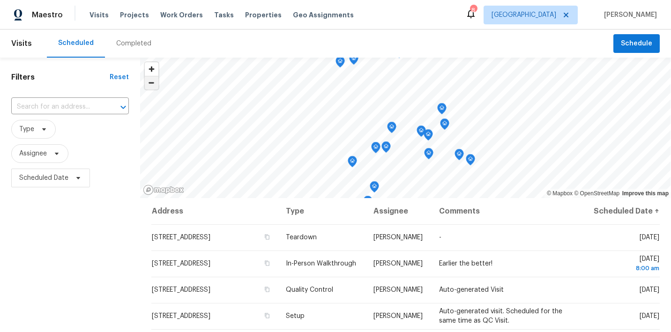
click at [150, 84] on span "Zoom out" at bounding box center [152, 82] width 14 height 13
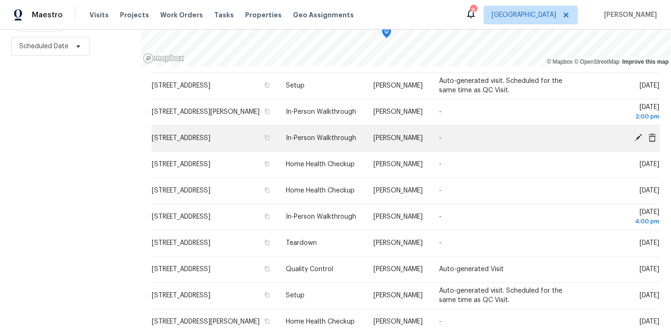
scroll to position [99, 0]
